Goal: Task Accomplishment & Management: Manage account settings

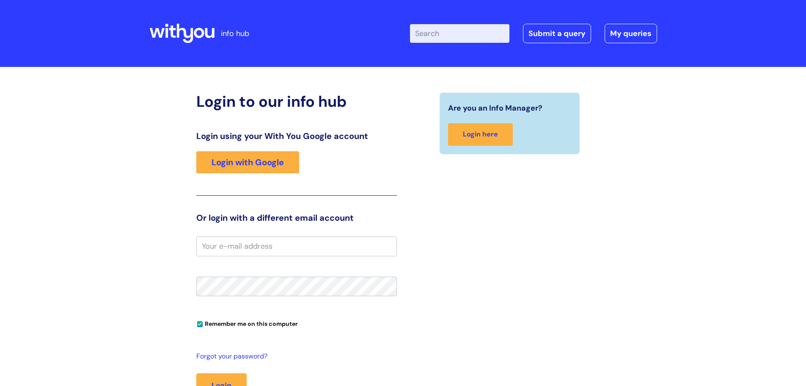
click at [416, 218] on div "Are you an Info Manager? Login here" at bounding box center [509, 263] width 213 height 342
click at [481, 285] on div "Are you an Info Manager? Login here" at bounding box center [509, 263] width 213 height 342
click at [500, 335] on div "Are you an Info Manager? Login here" at bounding box center [509, 263] width 213 height 342
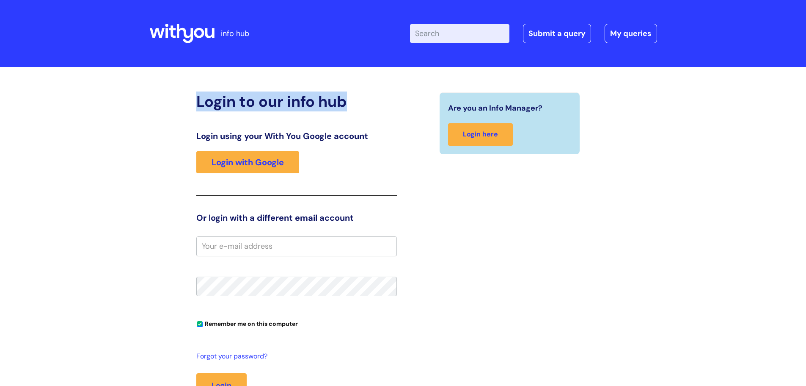
drag, startPoint x: 353, startPoint y: 98, endPoint x: 194, endPoint y: 83, distance: 159.9
click at [194, 83] on div "Login to our info hub Login using your With You Google account Login with Googl…" at bounding box center [403, 254] width 508 height 359
click at [191, 92] on div "Login to our info hub Login using your With You Google account Login with Googl…" at bounding box center [403, 254] width 508 height 359
click at [189, 95] on div "Login to our info hub Login using your With You Google account Login with Googl…" at bounding box center [403, 263] width 508 height 342
drag, startPoint x: 194, startPoint y: 96, endPoint x: 391, endPoint y: 135, distance: 201.0
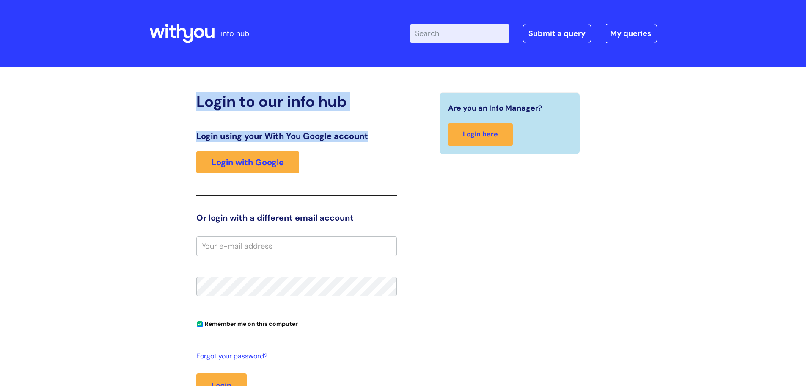
click at [391, 135] on div "Login to our info hub Login using your With You Google account Login with Googl…" at bounding box center [296, 263] width 213 height 342
click at [388, 133] on h3 "Login using your With You Google account" at bounding box center [296, 136] width 201 height 10
drag, startPoint x: 386, startPoint y: 135, endPoint x: 179, endPoint y: 84, distance: 213.5
click at [179, 84] on div "Login to our info hub Login using your With You Google account Login with Googl…" at bounding box center [403, 254] width 508 height 359
click at [179, 87] on div "Login to our info hub Login using your With You Google account Login with Googl…" at bounding box center [403, 254] width 508 height 359
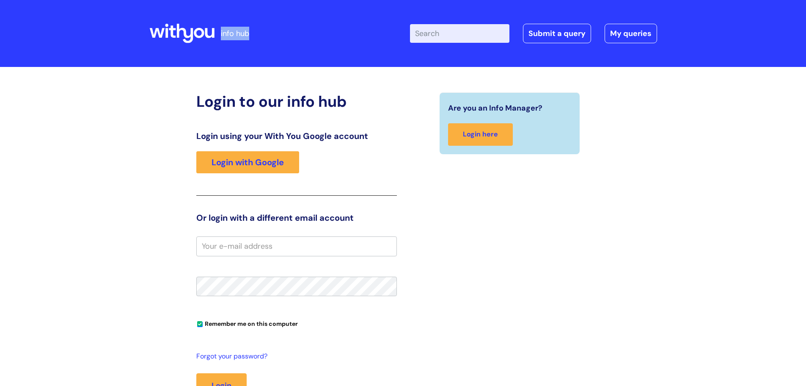
drag, startPoint x: 265, startPoint y: 29, endPoint x: 148, endPoint y: 28, distance: 117.3
click at [148, 28] on header "info hub Enter your search term here... Search Submit a query My queries Welcom…" at bounding box center [403, 33] width 806 height 67
drag, startPoint x: 148, startPoint y: 28, endPoint x: 175, endPoint y: 28, distance: 27.5
click at [148, 28] on header "info hub Enter your search term here... Search Submit a query My queries Welcom…" at bounding box center [403, 33] width 806 height 67
drag, startPoint x: 301, startPoint y: 21, endPoint x: 146, endPoint y: 14, distance: 155.1
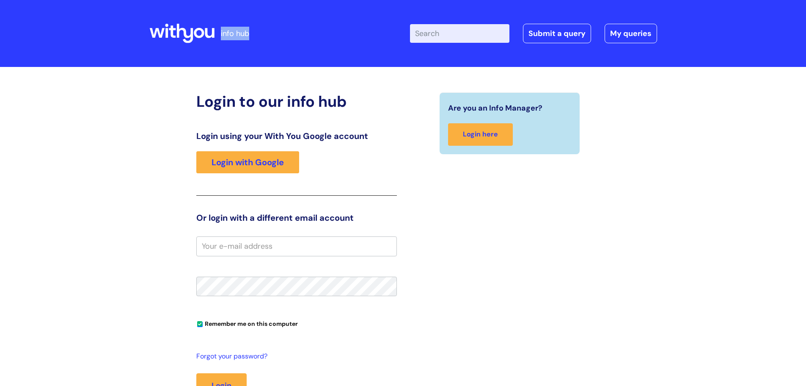
click at [155, 22] on div "info hub Enter your search term here... Search Submit a query My queries Welcom…" at bounding box center [403, 33] width 508 height 50
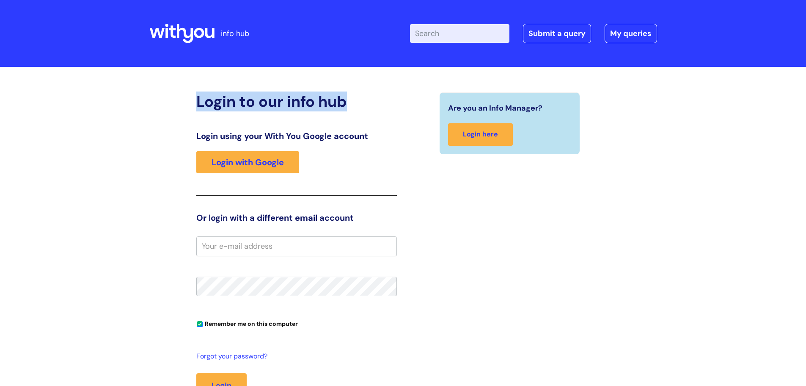
drag, startPoint x: 188, startPoint y: 98, endPoint x: 359, endPoint y: 105, distance: 171.2
click at [357, 105] on div "Login to our info hub Login using your With You Google account Login with Googl…" at bounding box center [403, 263] width 508 height 342
click at [359, 106] on h2 "Login to our info hub" at bounding box center [296, 101] width 201 height 18
drag, startPoint x: 354, startPoint y: 102, endPoint x: 191, endPoint y: 94, distance: 162.7
click at [191, 94] on div "Login to our info hub Login using your With You Google account Login with Googl…" at bounding box center [296, 263] width 213 height 342
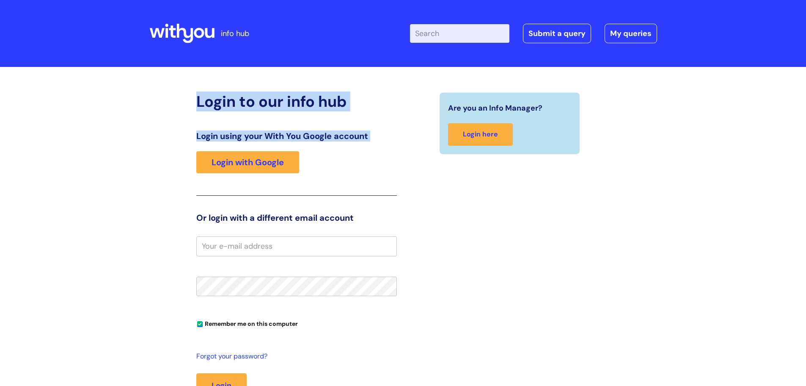
drag, startPoint x: 392, startPoint y: 141, endPoint x: 197, endPoint y: 90, distance: 201.0
click at [197, 90] on div "Login to our info hub Login using your With You Google account Login with Googl…" at bounding box center [403, 254] width 508 height 359
click at [141, 95] on div "Login to our info hub Login using your With You Google account Login with Googl…" at bounding box center [403, 268] width 806 height 403
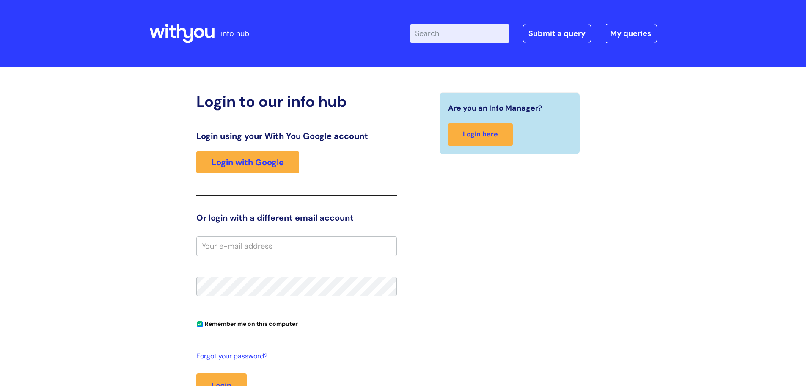
click at [171, 95] on div "Login to our info hub Login using your With You Google account Login with Googl…" at bounding box center [403, 263] width 508 height 342
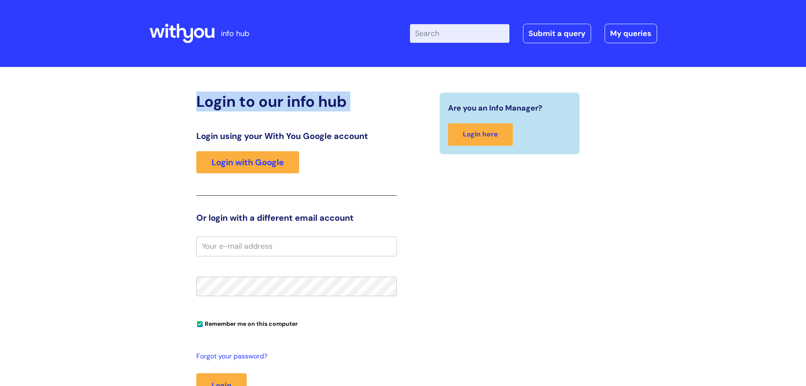
click at [171, 95] on div "Login to our info hub Login using your With You Google account Login with Googl…" at bounding box center [403, 263] width 508 height 342
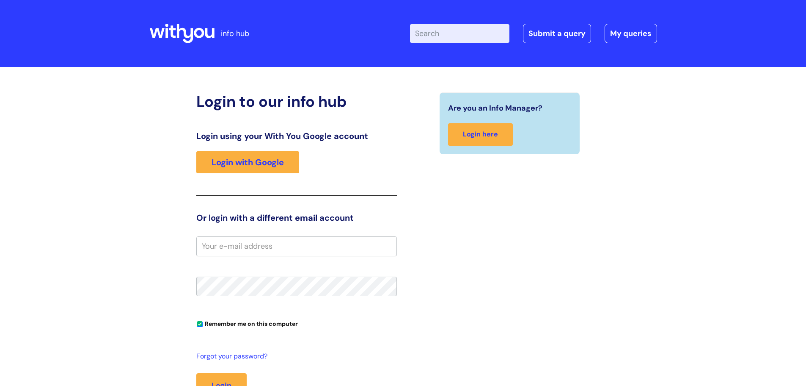
click at [157, 170] on div "Login to our info hub Login using your With You Google account Login with Googl…" at bounding box center [403, 263] width 508 height 342
click at [164, 239] on div "Login to our info hub Login using your With You Google account Login with Googl…" at bounding box center [403, 263] width 508 height 342
drag, startPoint x: 182, startPoint y: 274, endPoint x: 187, endPoint y: 278, distance: 6.0
click at [185, 278] on div "Login to our info hub Login using your With You Google account Login with Googl…" at bounding box center [403, 263] width 508 height 342
click at [412, 271] on div "Login to our info hub Login using your With You Google account Login with Googl…" at bounding box center [403, 263] width 427 height 342
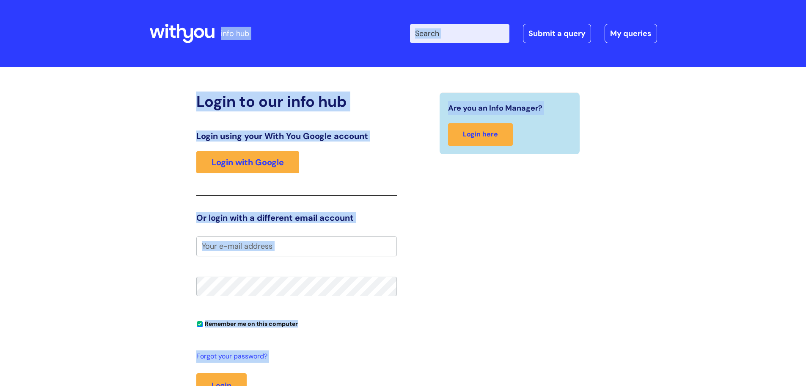
drag, startPoint x: 420, startPoint y: 221, endPoint x: 144, endPoint y: 47, distance: 326.4
click at [144, 47] on div "info hub Enter your search term here... Search Submit a query My queries Welcom…" at bounding box center [403, 193] width 806 height 386
click at [0, 138] on div "Login to our info hub Login using your With You Google account Login with Googl…" at bounding box center [403, 268] width 806 height 403
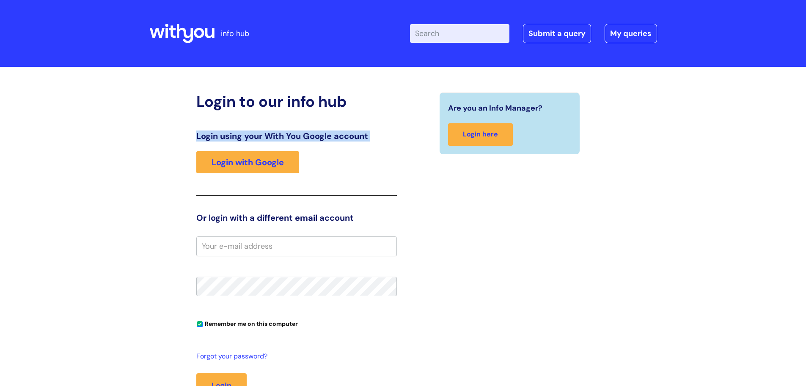
drag, startPoint x: 11, startPoint y: 135, endPoint x: 135, endPoint y: 142, distance: 125.0
click at [135, 144] on div "Login to our info hub Login using your With You Google account Login with Googl…" at bounding box center [403, 268] width 806 height 403
click at [160, 114] on div "Login to our info hub Login using your With You Google account Login with Googl…" at bounding box center [403, 263] width 508 height 342
click at [175, 98] on div "Login to our info hub Login using your With You Google account Login with Googl…" at bounding box center [403, 263] width 508 height 342
click at [181, 95] on div "Login to our info hub Login using your With You Google account Login with Googl…" at bounding box center [403, 263] width 508 height 342
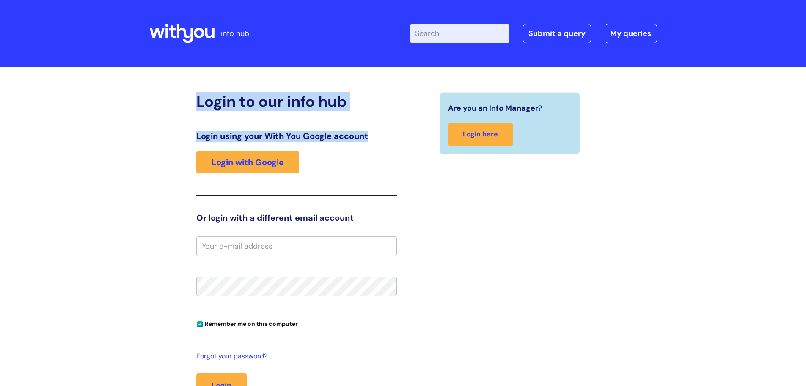
drag, startPoint x: 187, startPoint y: 94, endPoint x: 388, endPoint y: 127, distance: 203.9
click at [388, 127] on div "Login to our info hub Login using your With You Google account Login with Googl…" at bounding box center [403, 263] width 508 height 342
click at [390, 127] on div "Login to our info hub Login using your With You Google account Login with Googl…" at bounding box center [296, 263] width 201 height 342
drag, startPoint x: 400, startPoint y: 157, endPoint x: 192, endPoint y: 72, distance: 224.6
click at [192, 72] on div "Login to our info hub Login using your With You Google account Login with Googl…" at bounding box center [403, 268] width 806 height 403
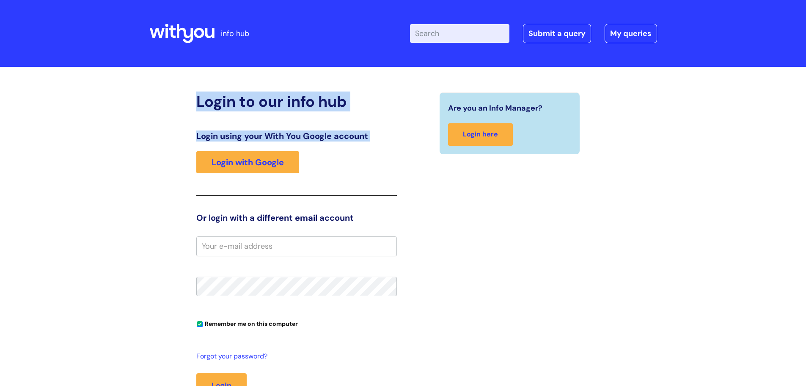
click at [142, 136] on div "Login to our info hub Login using your With You Google account Login with Googl…" at bounding box center [403, 268] width 806 height 403
